Goal: Task Accomplishment & Management: Manage account settings

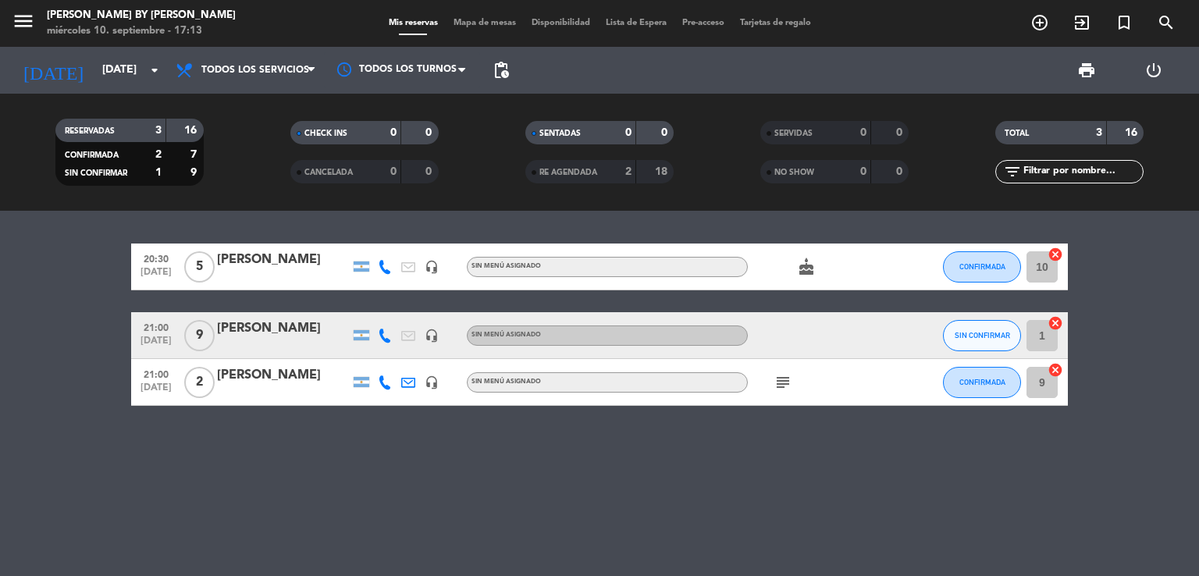
click at [783, 376] on icon "subject" at bounding box center [782, 382] width 19 height 19
click at [807, 260] on icon "cake" at bounding box center [806, 267] width 19 height 19
click at [807, 261] on icon "cake" at bounding box center [806, 267] width 19 height 19
click at [949, 329] on button "SIN CONFIRMAR" at bounding box center [982, 335] width 78 height 31
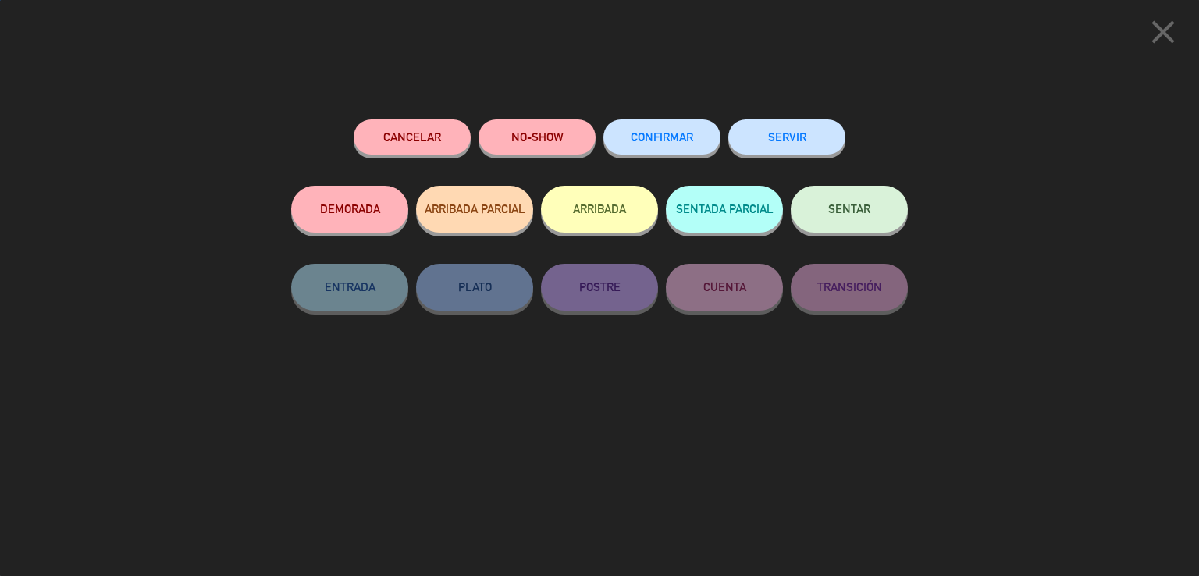
click at [662, 142] on button "CONFIRMAR" at bounding box center [661, 136] width 117 height 35
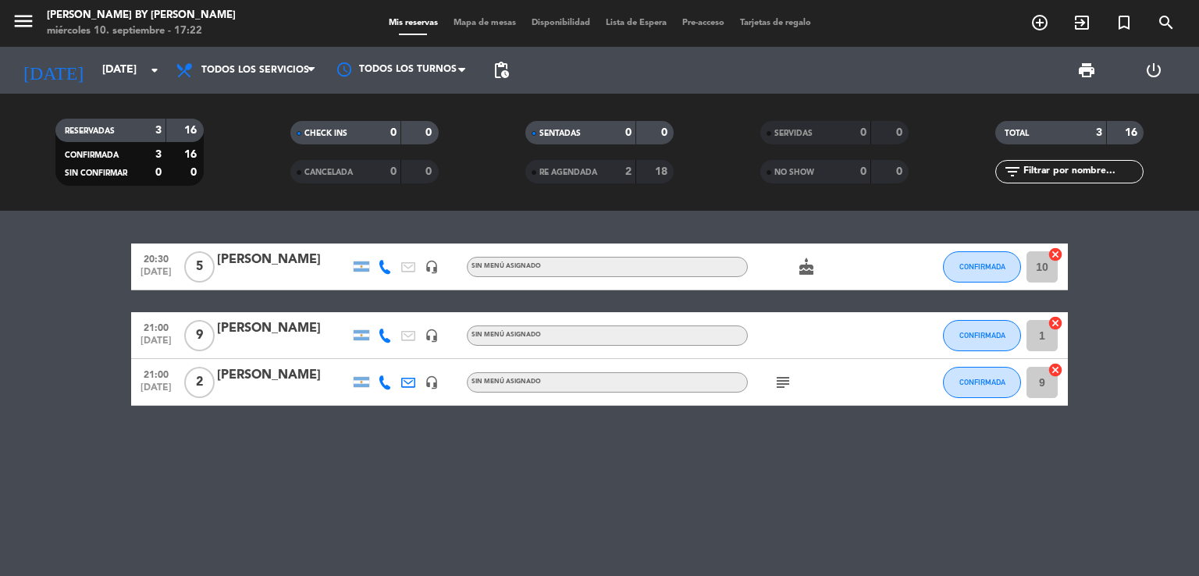
click at [0, 182] on div "RESERVADAS 3 16 CONFIRMADA 3 16 SIN CONFIRMAR 0 0 CHECK INS 0 0 CANCELADA 0 0 S…" at bounding box center [599, 152] width 1199 height 86
click at [62, 311] on bookings-row "20:30 [DATE] 5 [PERSON_NAME] headset_mic Sin menú asignado cake CONFIRMADA 10 c…" at bounding box center [599, 325] width 1199 height 162
click at [67, 311] on bookings-row "20:30 [DATE] 5 [PERSON_NAME] headset_mic Sin menú asignado cake CONFIRMADA 10 c…" at bounding box center [599, 325] width 1199 height 162
click at [122, 313] on bookings-row "20:30 [DATE] 5 [PERSON_NAME] headset_mic Sin menú asignado cake CONFIRMADA 10 c…" at bounding box center [599, 325] width 1199 height 162
click at [802, 270] on icon "cake" at bounding box center [806, 267] width 19 height 19
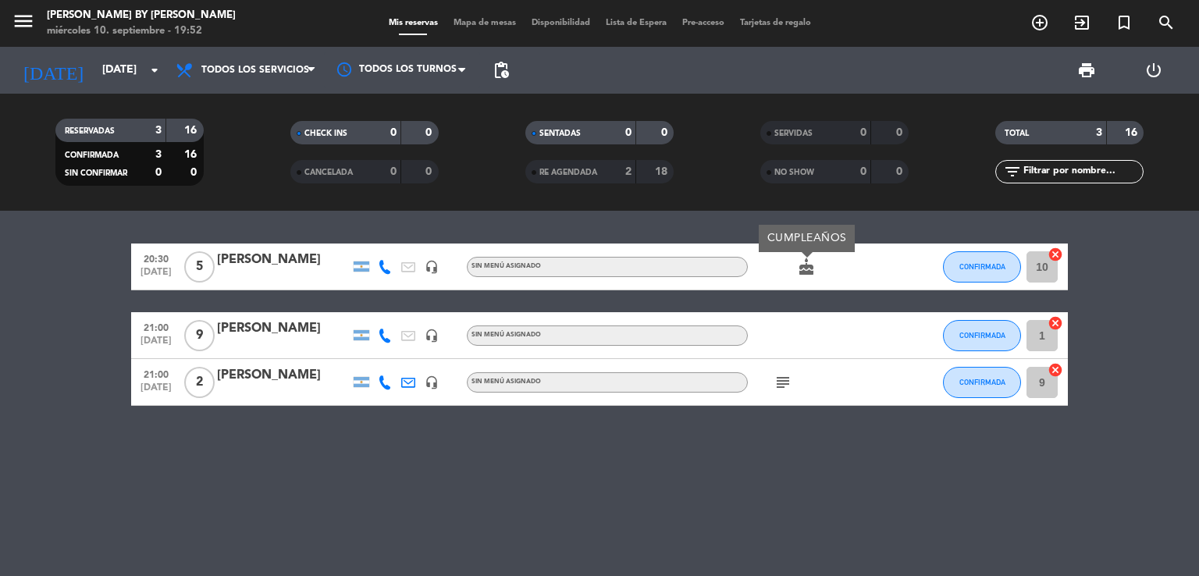
click at [802, 269] on icon "cake" at bounding box center [806, 267] width 19 height 19
click at [87, 325] on bookings-row "20:30 [DATE] 5 [PERSON_NAME] headset_mic Sin menú asignado cake CONFIRMADA 10 c…" at bounding box center [599, 325] width 1199 height 162
drag, startPoint x: 54, startPoint y: 334, endPoint x: 84, endPoint y: 327, distance: 31.2
click at [56, 332] on bookings-row "20:30 [DATE] 5 [PERSON_NAME] headset_mic Sin menú asignado cake CONFIRMADA 10 c…" at bounding box center [599, 325] width 1199 height 162
click at [98, 320] on bookings-row "20:30 [DATE] 5 [PERSON_NAME] headset_mic Sin menú asignado cake CONFIRMADA 10 c…" at bounding box center [599, 325] width 1199 height 162
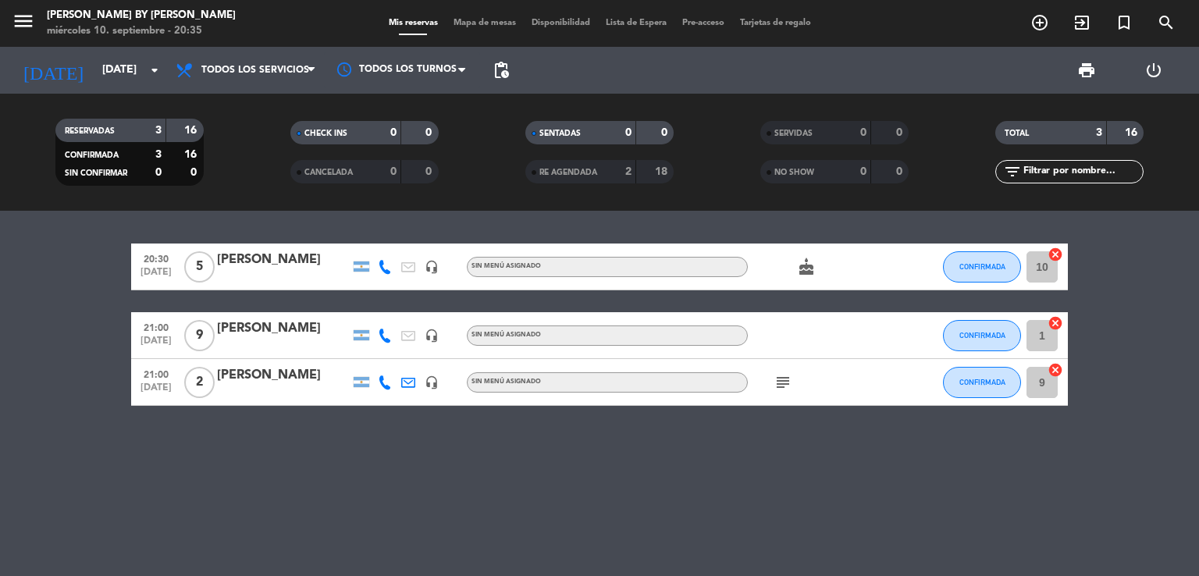
click at [108, 271] on bookings-row "20:30 [DATE] 5 [PERSON_NAME] headset_mic Sin menú asignado cake CONFIRMADA 10 c…" at bounding box center [599, 325] width 1199 height 162
click at [108, 272] on bookings-row "20:30 [DATE] 5 [PERSON_NAME] headset_mic Sin menú asignado cake CONFIRMADA 10 c…" at bounding box center [599, 325] width 1199 height 162
click at [779, 385] on icon "subject" at bounding box center [782, 382] width 19 height 19
click at [996, 256] on button "CONFIRMADA" at bounding box center [982, 266] width 78 height 31
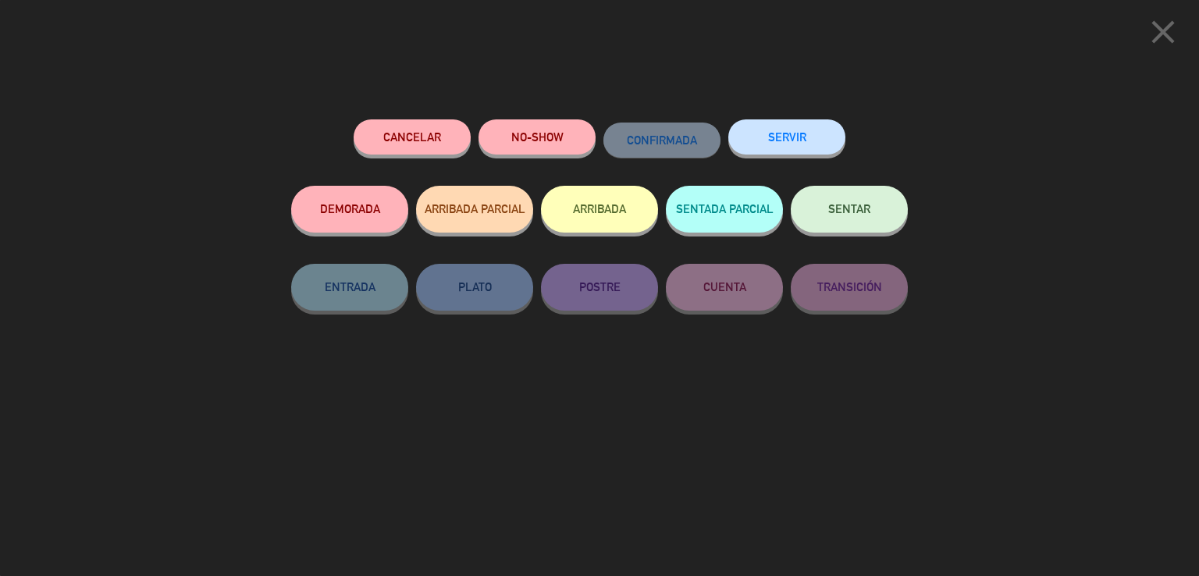
click at [851, 207] on span "SENTAR" at bounding box center [849, 208] width 42 height 13
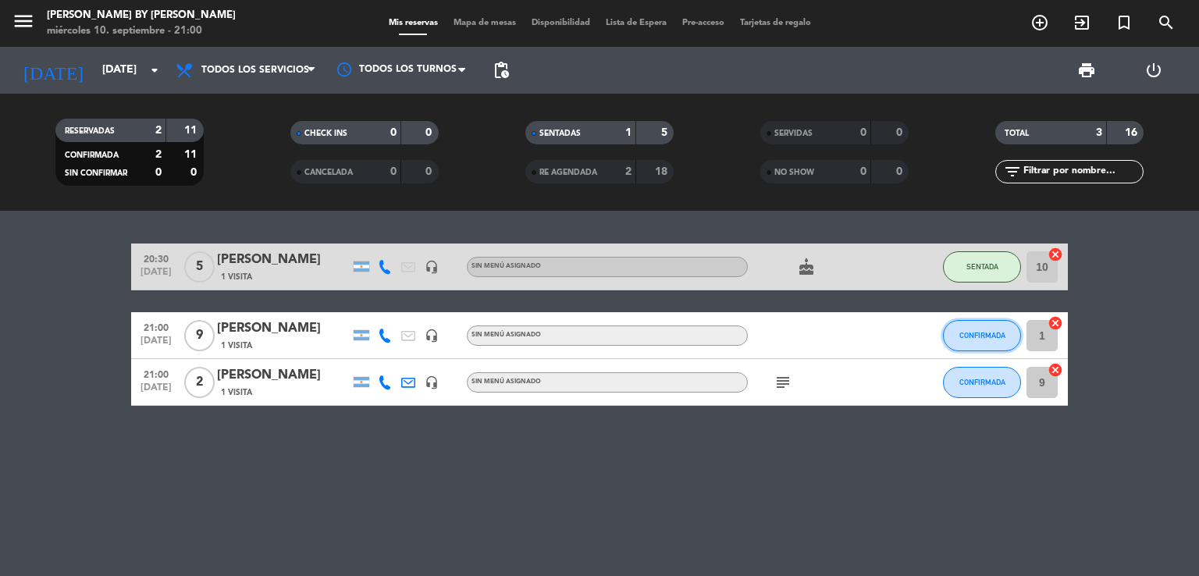
click at [972, 337] on span "CONFIRMADA" at bounding box center [982, 335] width 46 height 9
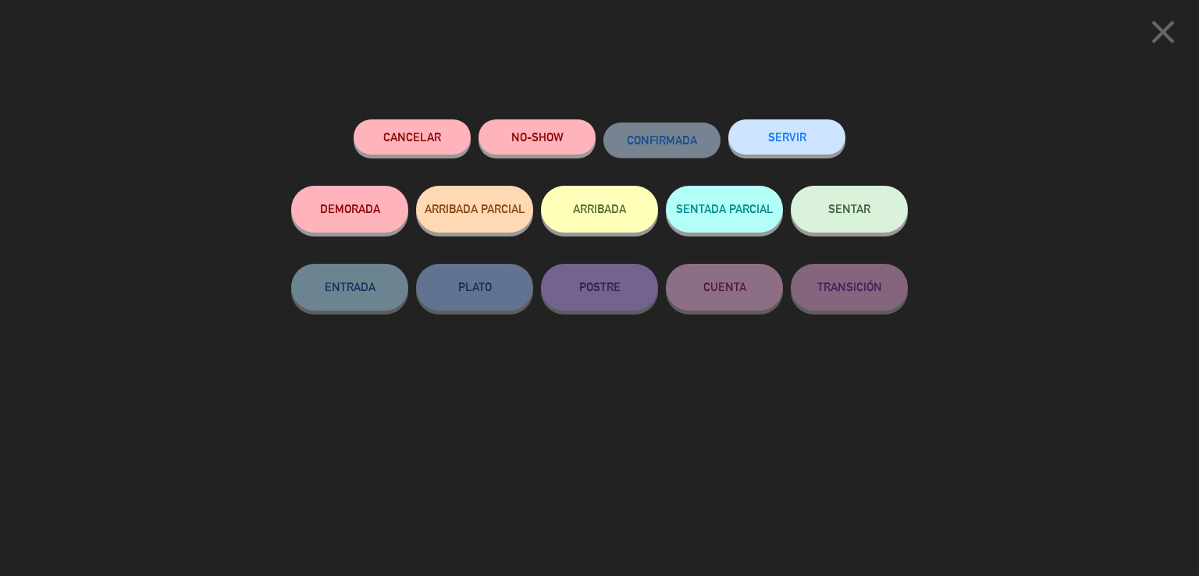
click at [841, 215] on button "SENTAR" at bounding box center [849, 209] width 117 height 47
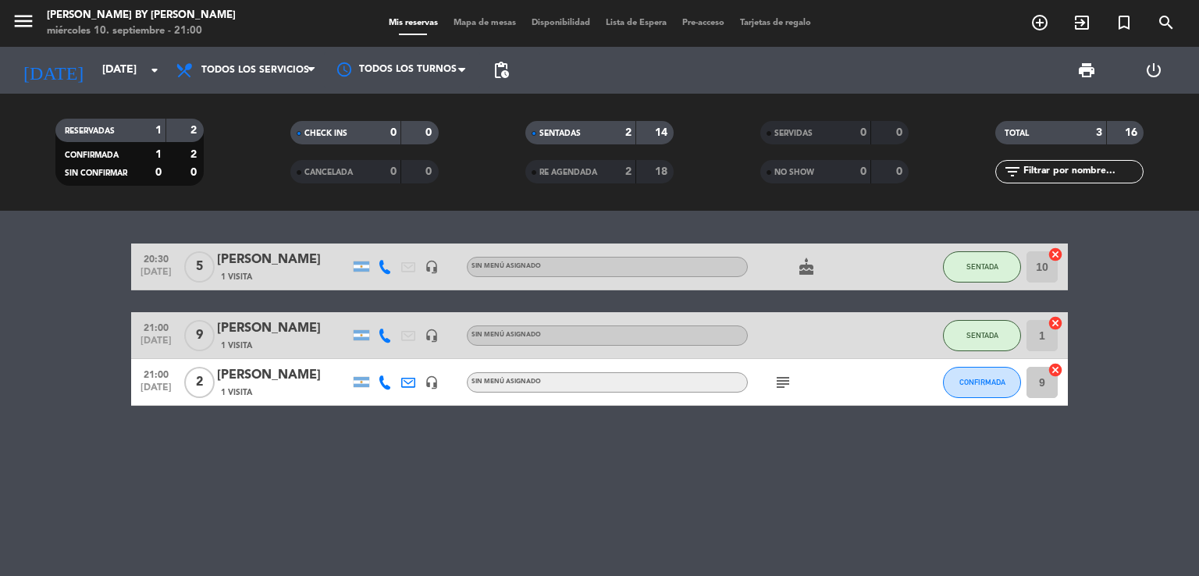
click at [766, 508] on div "20:30 [DATE] 5 [PERSON_NAME] 1 Visita headset_mic Sin menú asignado cake SENTAD…" at bounding box center [599, 393] width 1199 height 365
click at [780, 390] on icon "subject" at bounding box center [782, 382] width 19 height 19
click at [780, 389] on icon "subject" at bounding box center [782, 382] width 19 height 19
click at [350, 458] on div "20:30 [DATE] 5 [PERSON_NAME] 1 Visita headset_mic Sin menú asignado cake SENTAD…" at bounding box center [599, 393] width 1199 height 365
click at [112, 372] on bookings-row "20:30 [DATE] 5 [PERSON_NAME] 1 Visita headset_mic Sin menú asignado cake SENTAD…" at bounding box center [599, 325] width 1199 height 162
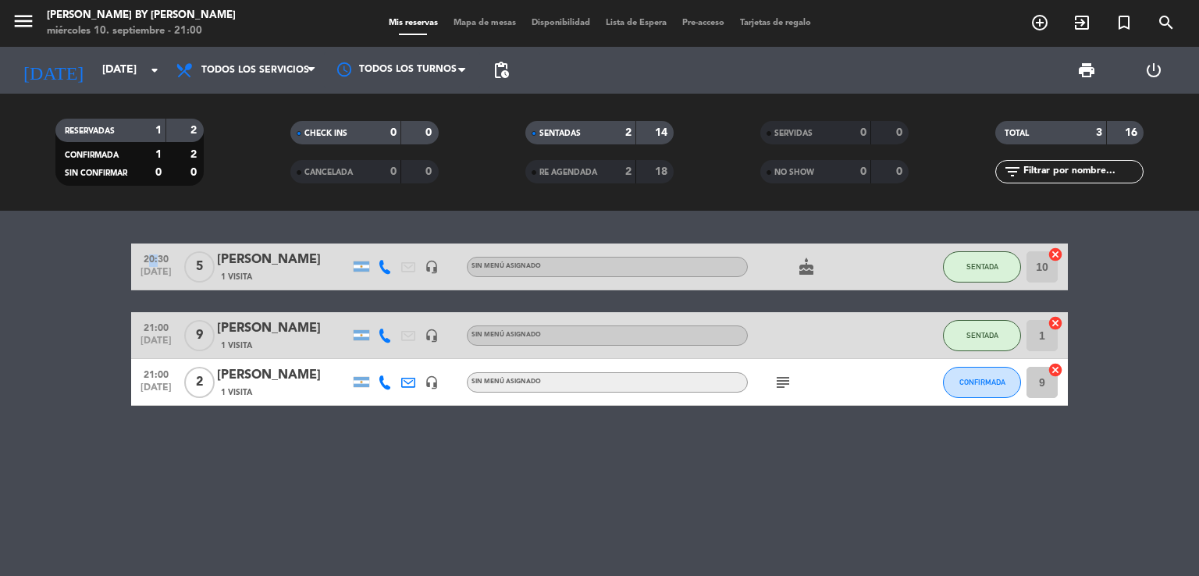
click at [112, 372] on bookings-row "20:30 [DATE] 5 [PERSON_NAME] 1 Visita headset_mic Sin menú asignado cake SENTAD…" at bounding box center [599, 325] width 1199 height 162
click at [999, 379] on span "CONFIRMADA" at bounding box center [982, 382] width 46 height 9
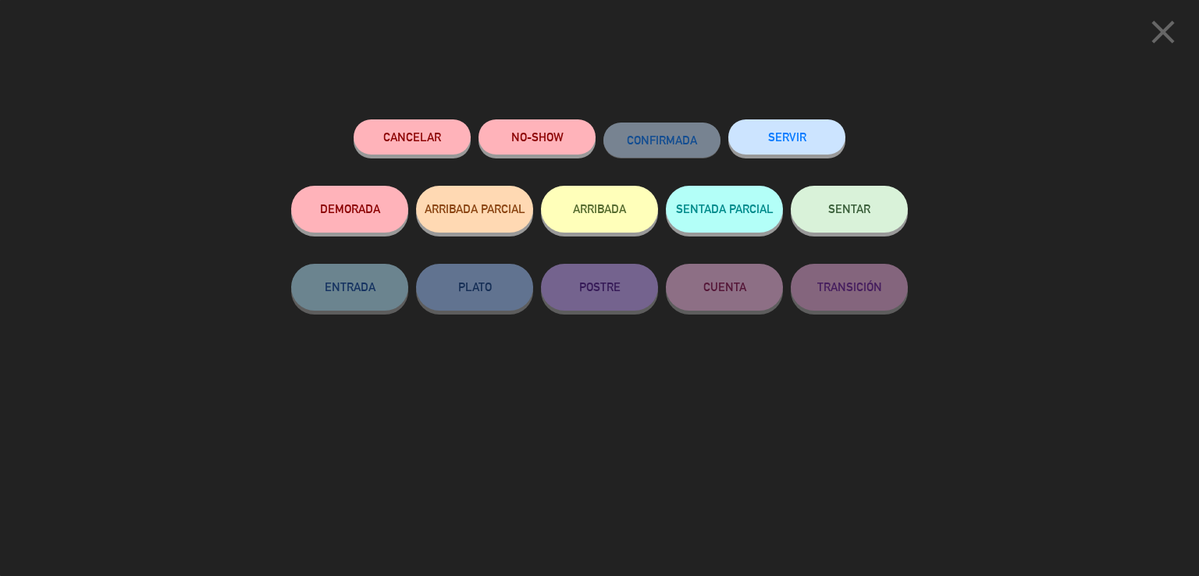
click at [861, 212] on span "SENTAR" at bounding box center [849, 208] width 42 height 13
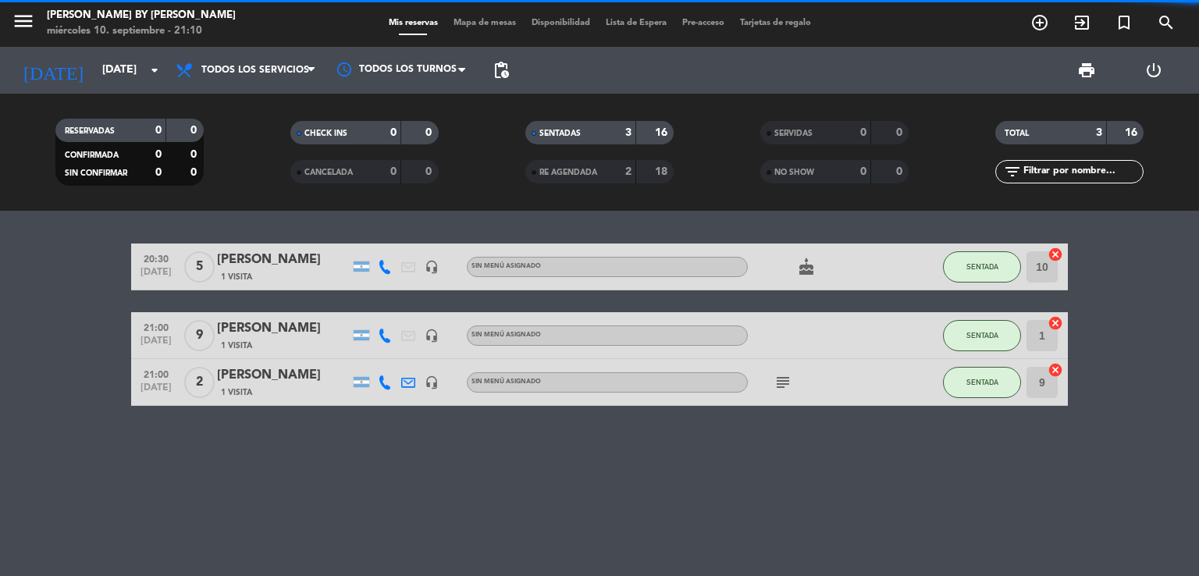
click at [1042, 382] on input "9" at bounding box center [1041, 382] width 31 height 31
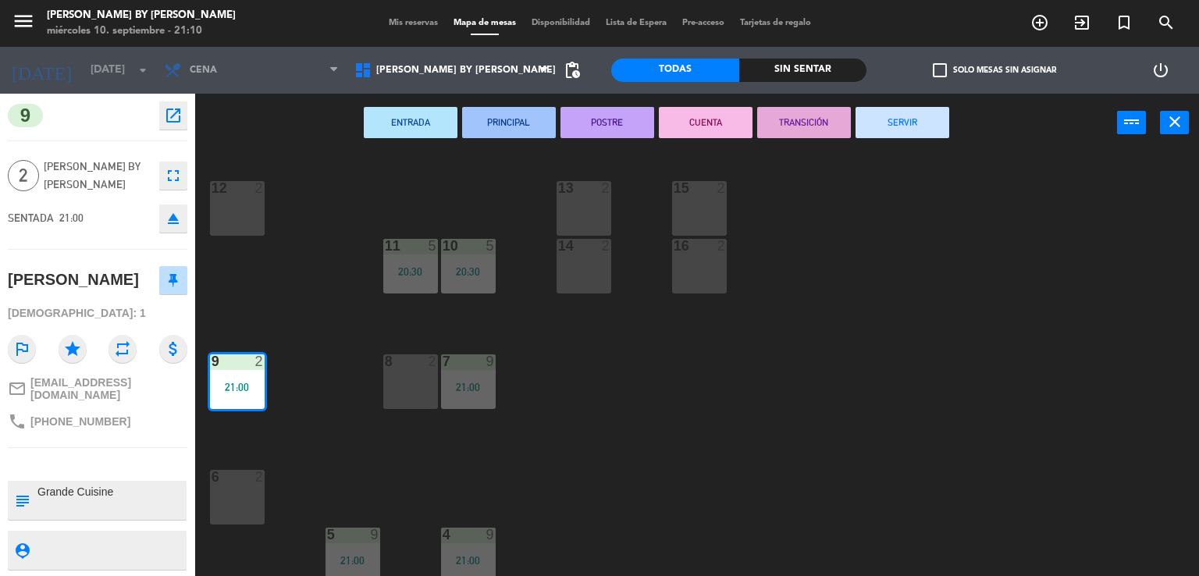
click at [237, 221] on div "12 2" at bounding box center [237, 208] width 55 height 55
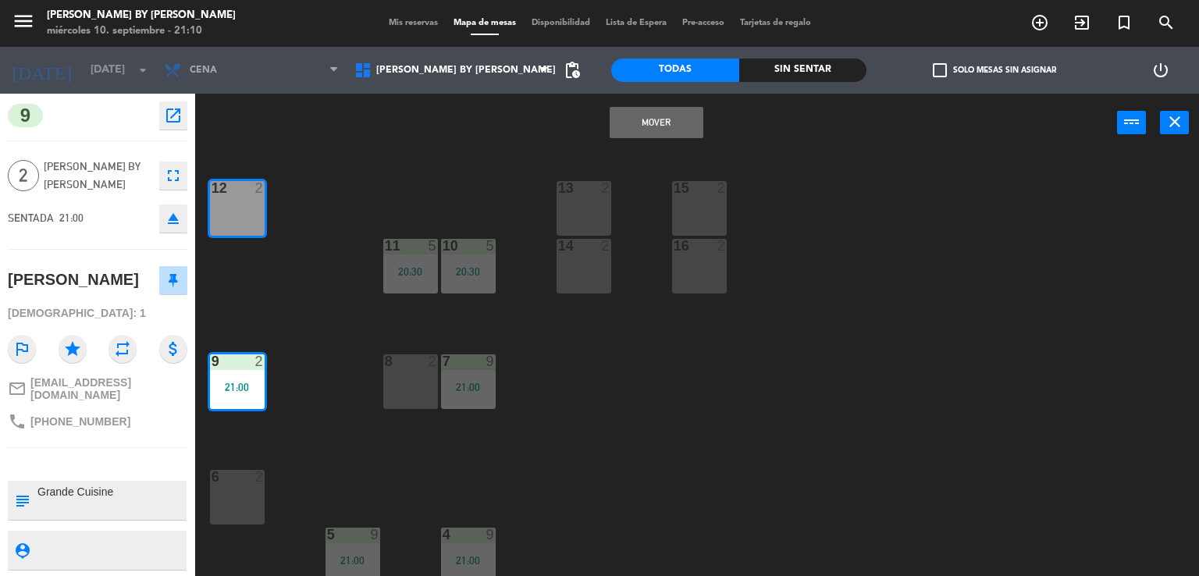
click at [646, 126] on button "Mover" at bounding box center [657, 122] width 94 height 31
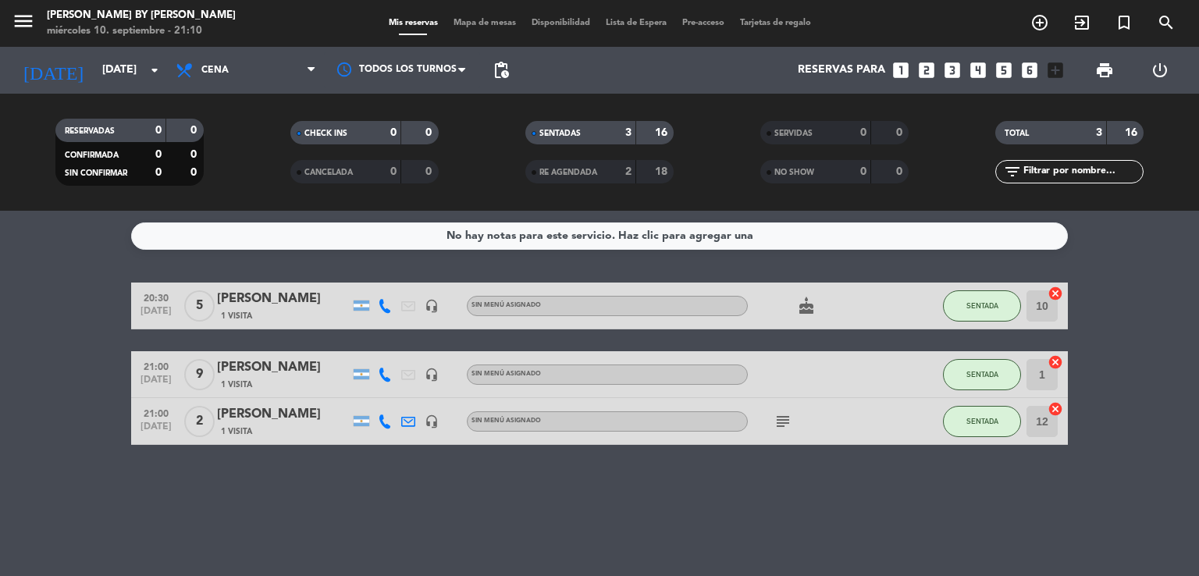
click at [34, 308] on bookings-row "20:30 [DATE] 5 [PERSON_NAME] 1 Visita headset_mic Sin menú asignado cake SENTAD…" at bounding box center [599, 364] width 1199 height 162
